Goal: Communication & Community: Answer question/provide support

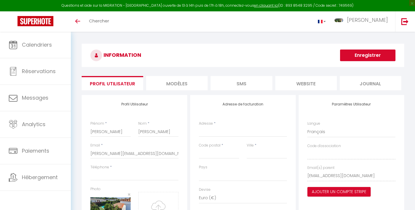
select select
select select "28"
select select "fr"
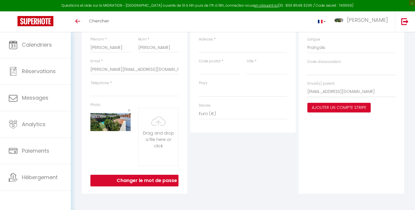
scroll to position [84, 0]
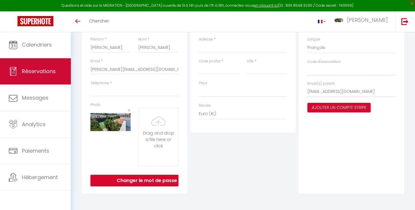
click at [44, 70] on span "Réservations" at bounding box center [39, 71] width 34 height 7
select select "not_cancelled"
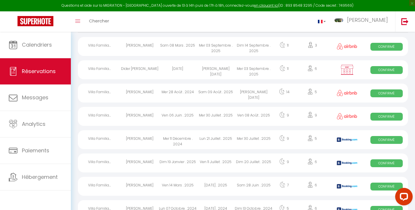
click at [344, 75] on img at bounding box center [347, 69] width 15 height 11
select select "OK"
select select "KO"
select select "0"
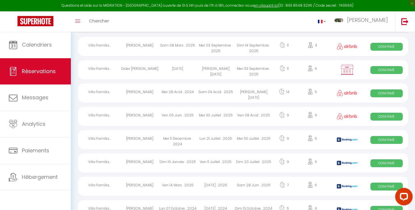
select select "1"
select select
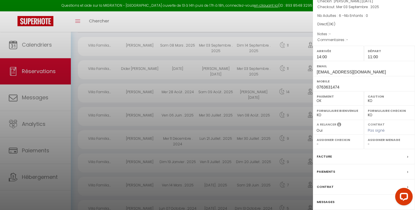
scroll to position [77, 0]
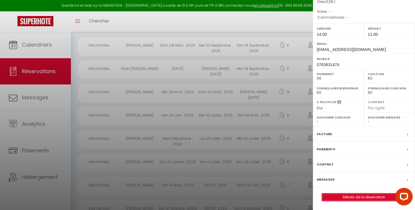
click at [370, 195] on link "Détails de la réservation" at bounding box center [364, 198] width 84 height 8
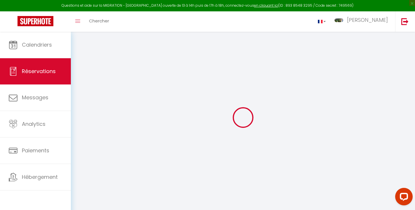
type input "[PERSON_NAME]"
type input "[EMAIL_ADDRESS][DOMAIN_NAME]"
type input "0763631474"
select select
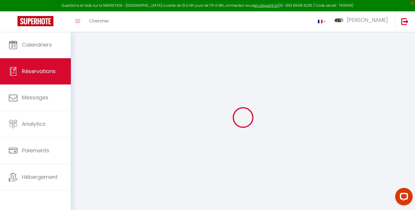
select select "17059"
select select "1"
type input "Sam 23 Août 2025"
select select
type input "Mer 03 Septembre 2025"
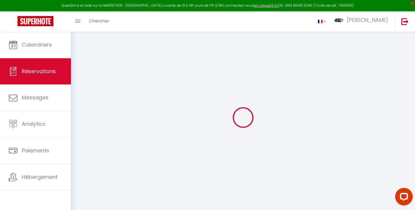
select select
type input "6"
select select "12"
select select
checkbox input "false"
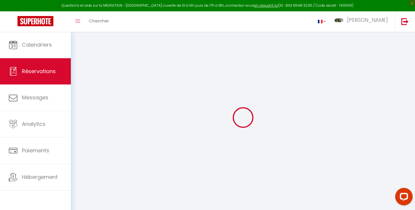
type input "150"
type input "0"
select select
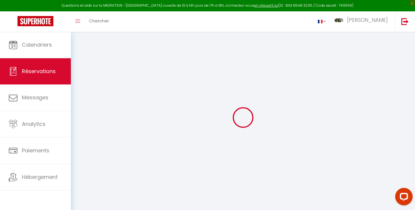
select select
select select "14"
checkbox input "false"
select select
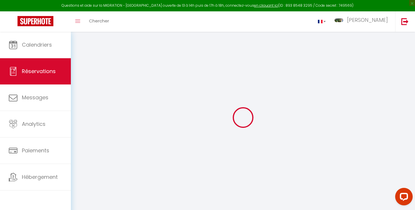
select select
checkbox input "false"
select select
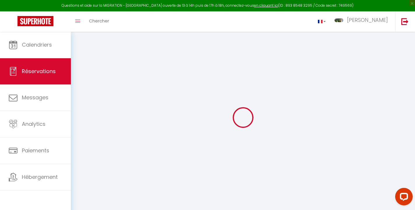
checkbox input "false"
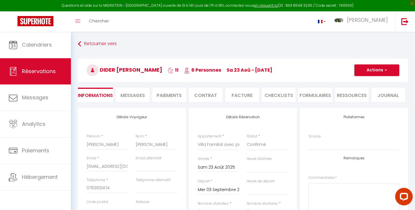
select select
checkbox input "false"
select select
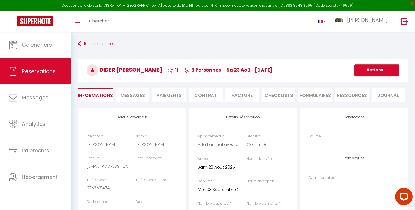
select select
checkbox input "false"
select select
checkbox input "false"
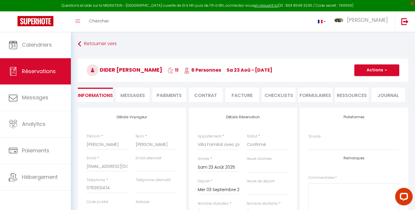
select select "14:00"
select select "11:00"
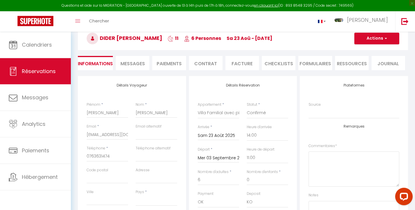
scroll to position [26, 0]
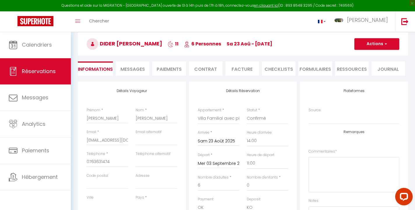
click at [243, 70] on li "Facture" at bounding box center [242, 69] width 34 height 14
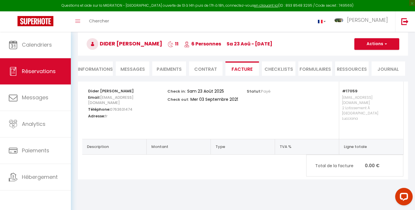
select select
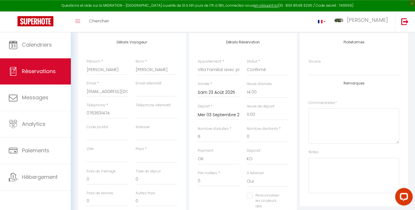
scroll to position [86, 0]
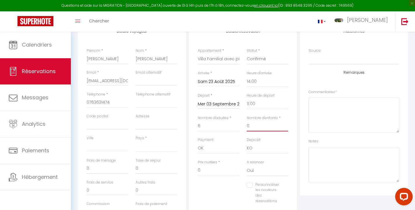
click at [251, 125] on input "0" at bounding box center [267, 126] width 41 height 11
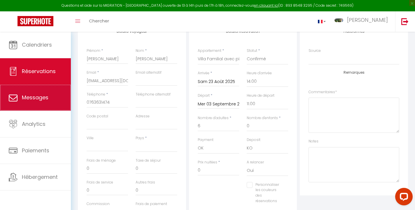
click at [53, 96] on link "Messages" at bounding box center [35, 98] width 71 height 26
select select "message"
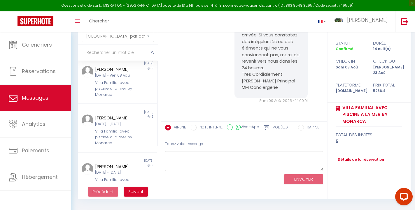
scroll to position [32, 0]
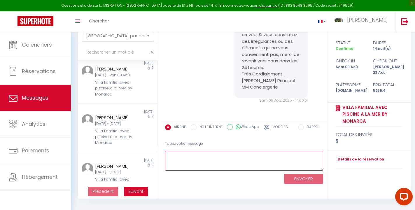
click at [202, 155] on textarea at bounding box center [244, 161] width 158 height 20
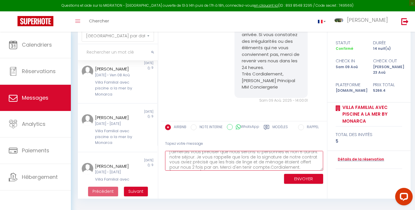
scroll to position [14, 0]
type textarea "Bonjour, j'aimerais vous préciser que nous serons 10 personnes et non 6 durant …"
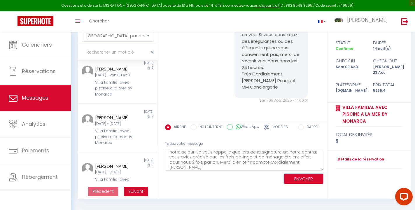
click at [306, 179] on button "ENVOYER" at bounding box center [303, 179] width 39 height 10
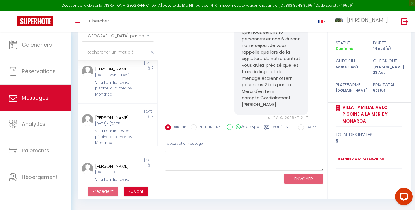
scroll to position [2713, 0]
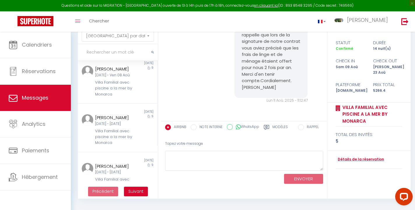
click at [192, 128] on input "NOTE INTERNE" at bounding box center [194, 128] width 6 height 6
radio input "true"
radio input "false"
drag, startPoint x: 240, startPoint y: 83, endPoint x: 305, endPoint y: 93, distance: 65.3
click at [300, 91] on pre "Bonjour, j'aimerais vous préciser que nous serons 10 personnes et non 6 durant …" at bounding box center [271, 45] width 59 height 92
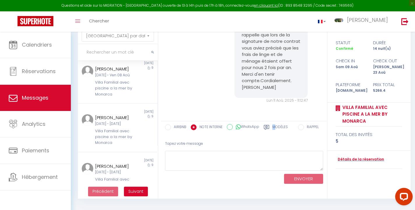
copy pre "Bonjour, j'aimerais vous préciser que nous serons 10 personnes et non 6 durant …"
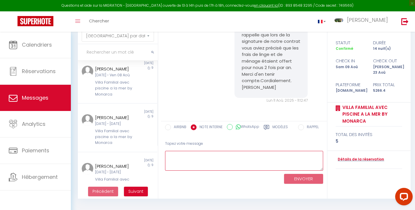
click at [191, 153] on textarea at bounding box center [244, 161] width 158 height 20
paste textarea "Bonjour, j'aimerais vous préciser que nous serons 10 personnes et non 6 durant …"
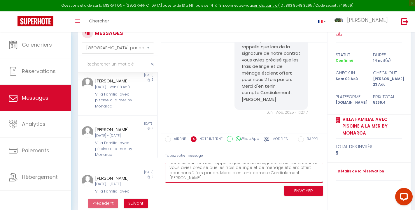
scroll to position [30, 0]
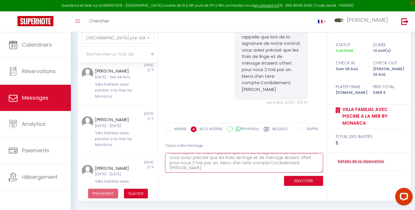
type textarea "Bonjour, j'aimerais vous préciser que nous serons 10 personnes et non 6 durant …"
click at [312, 183] on button "ENVOYER" at bounding box center [303, 181] width 39 height 10
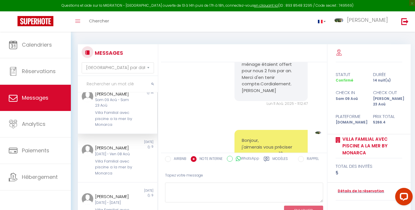
scroll to position [0, 0]
